Goal: Information Seeking & Learning: Learn about a topic

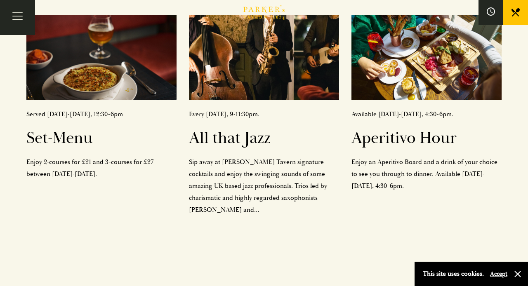
scroll to position [366, 0]
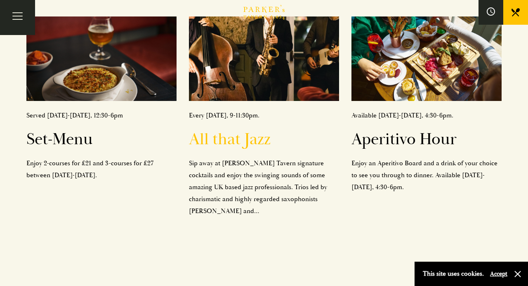
click at [224, 129] on h2 "All that Jazz" at bounding box center [264, 139] width 150 height 20
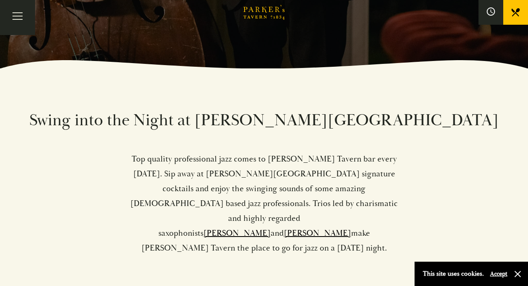
scroll to position [218, 0]
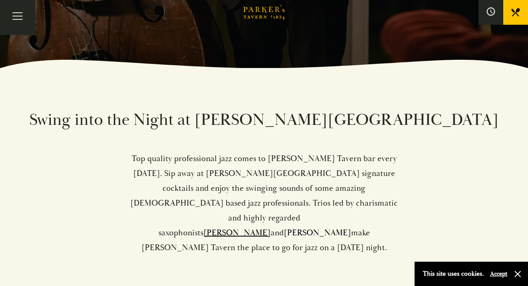
click at [322, 228] on link "Tim Boniface" at bounding box center [317, 233] width 67 height 10
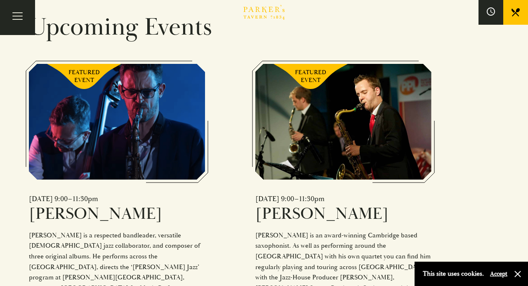
scroll to position [520, 0]
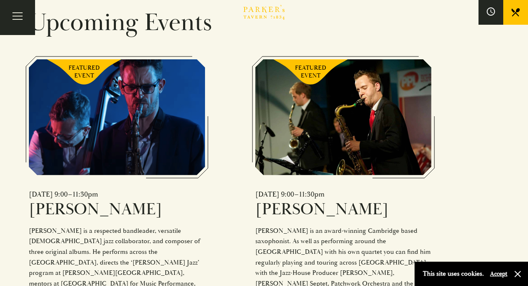
click at [116, 108] on div "FEATURED EVENT" at bounding box center [117, 117] width 176 height 116
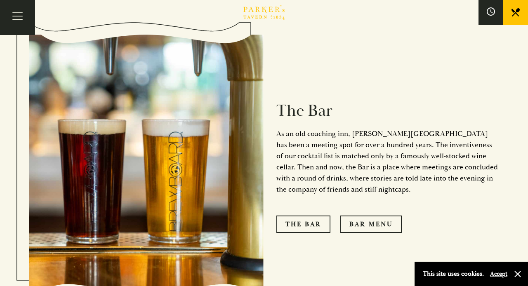
scroll to position [859, 0]
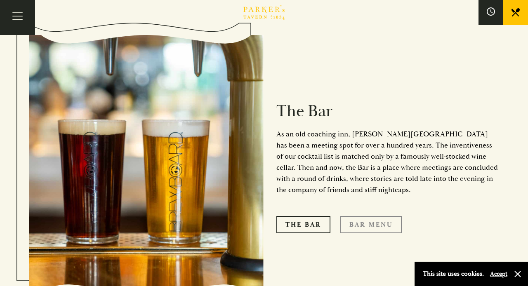
click at [374, 216] on link "Bar Menu" at bounding box center [370, 224] width 61 height 17
